Goal: Task Accomplishment & Management: Use online tool/utility

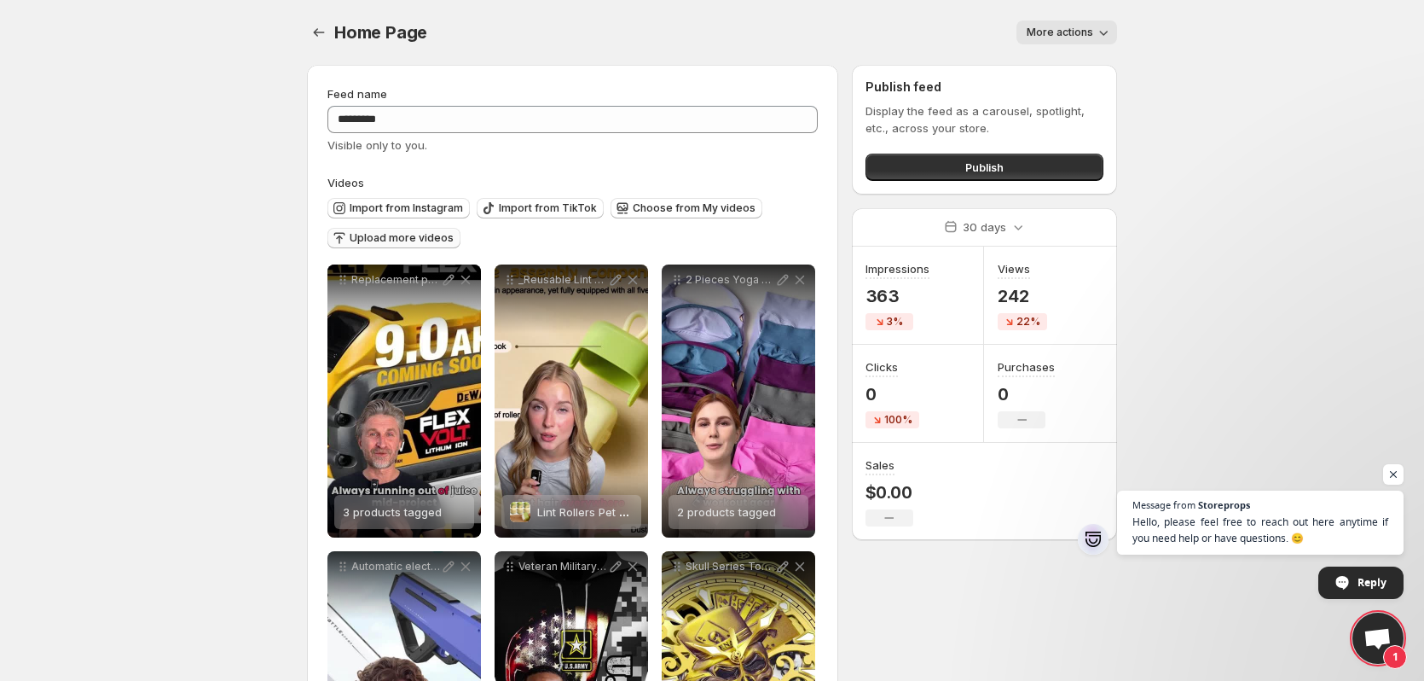
click at [399, 233] on span "Upload more videos" at bounding box center [402, 238] width 104 height 14
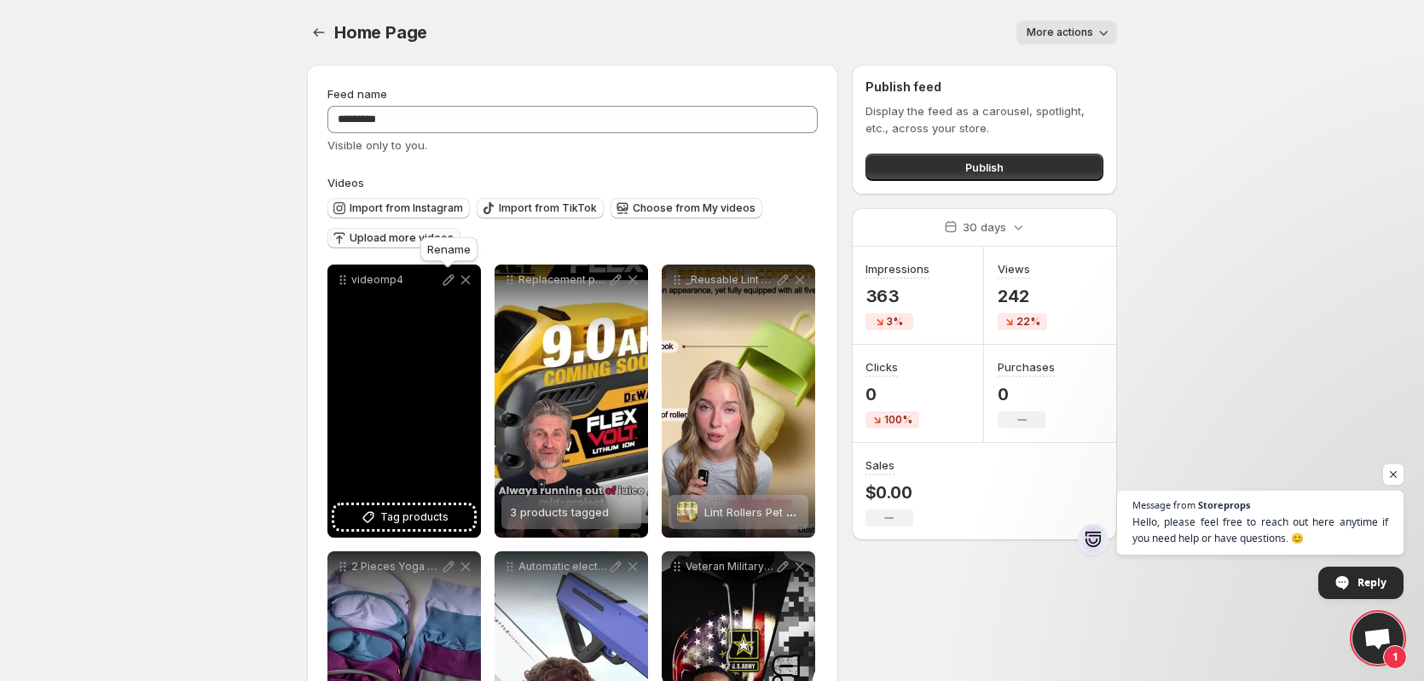
click at [446, 278] on icon at bounding box center [448, 279] width 17 height 17
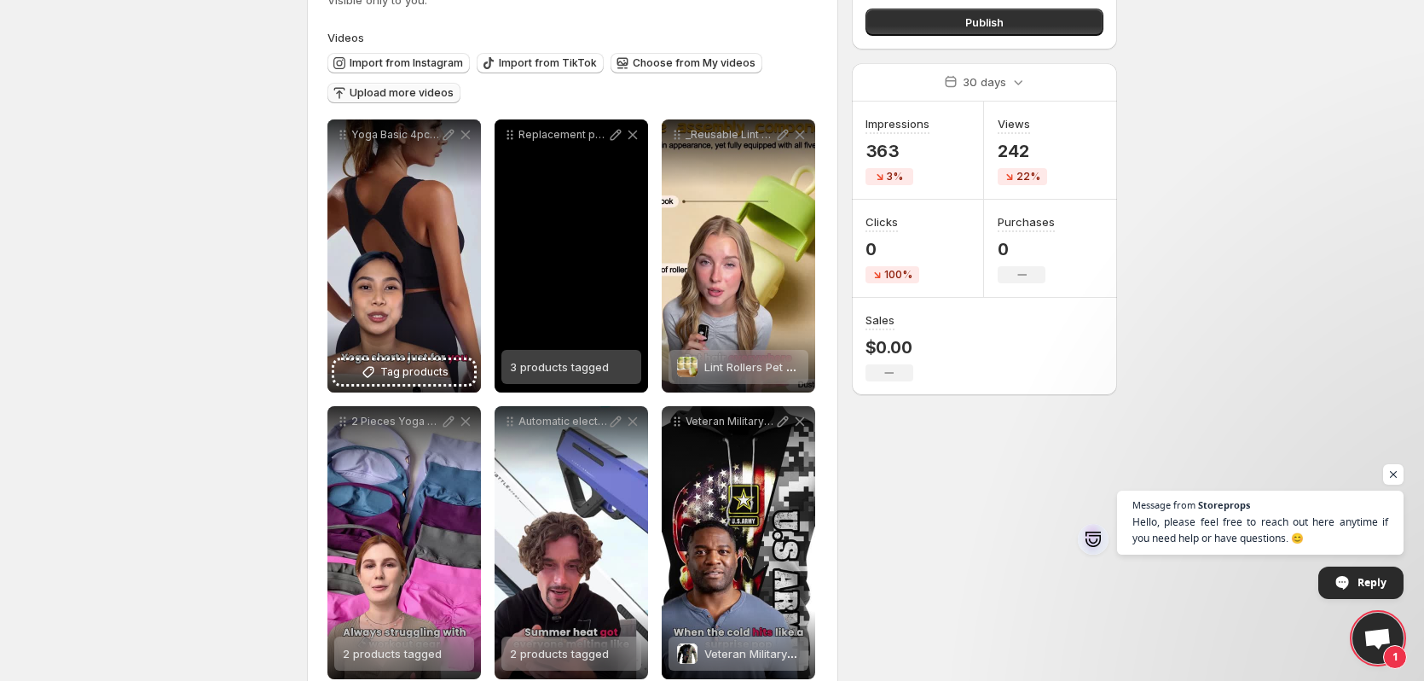
scroll to position [171, 0]
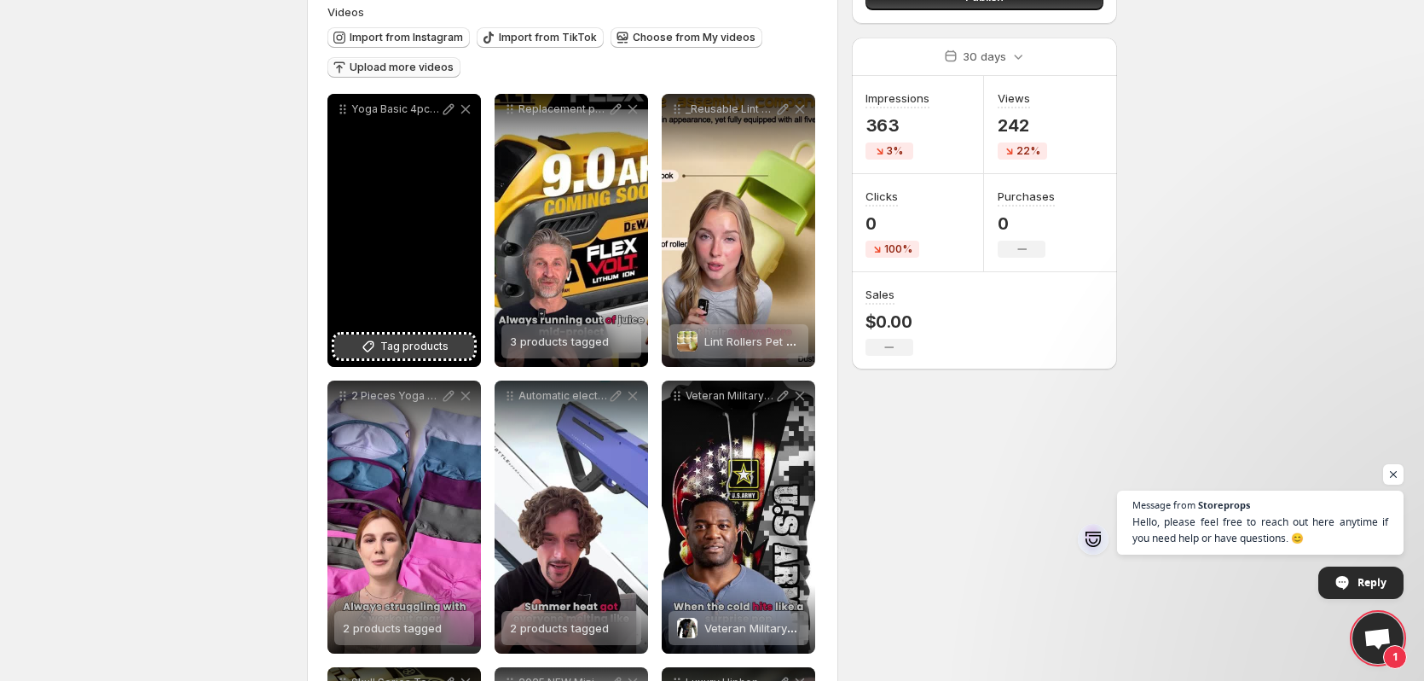
click at [426, 342] on span "Tag products" at bounding box center [414, 346] width 68 height 17
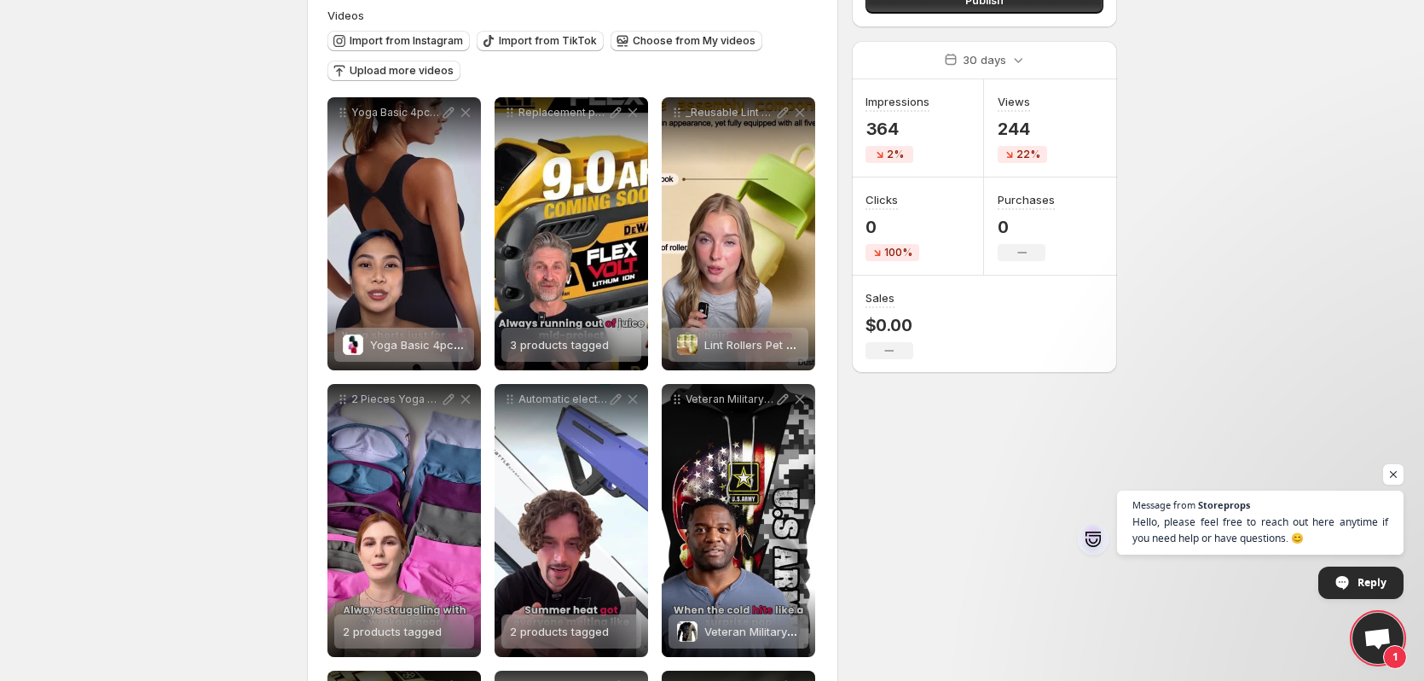
scroll to position [0, 0]
